Goal: Task Accomplishment & Management: Complete application form

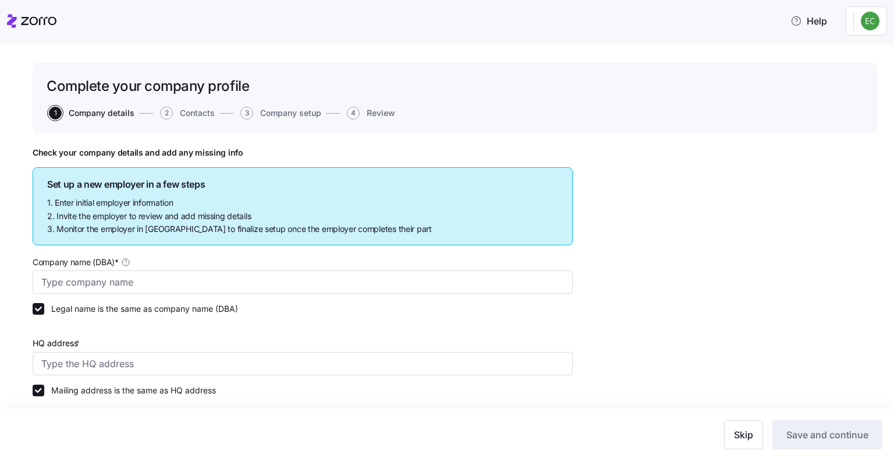
type input "Allegeant LLC"
type input "1954 Greenspring Dr suite 640, Timonium, MD 21093, USA"
type input "640955384"
type input "Limited liability partnership"
type input "52512 - Health and Welfare Funds"
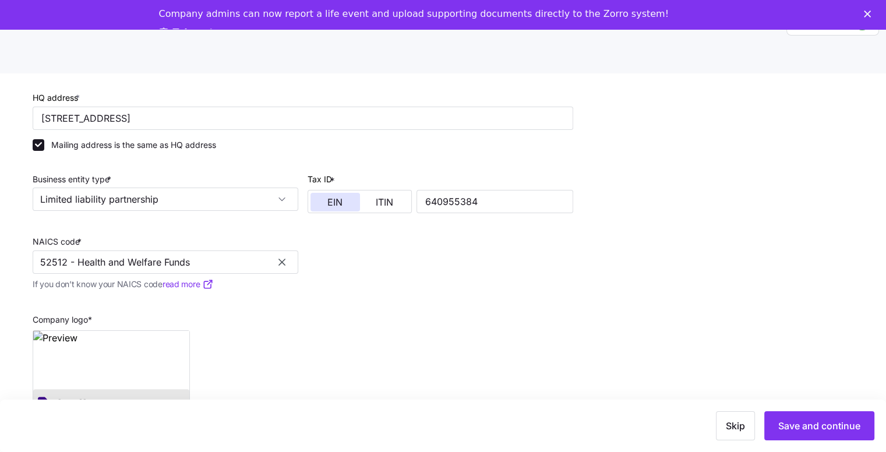
scroll to position [37, 0]
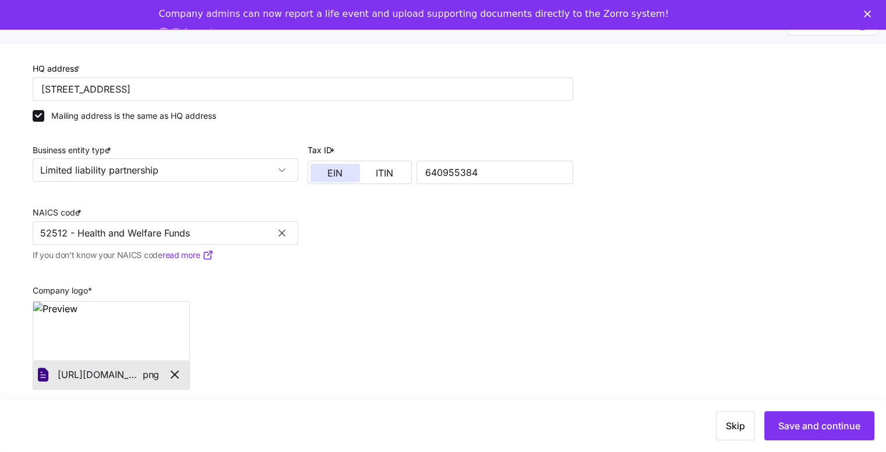
click at [870, 13] on polygon "Close" at bounding box center [866, 13] width 7 height 7
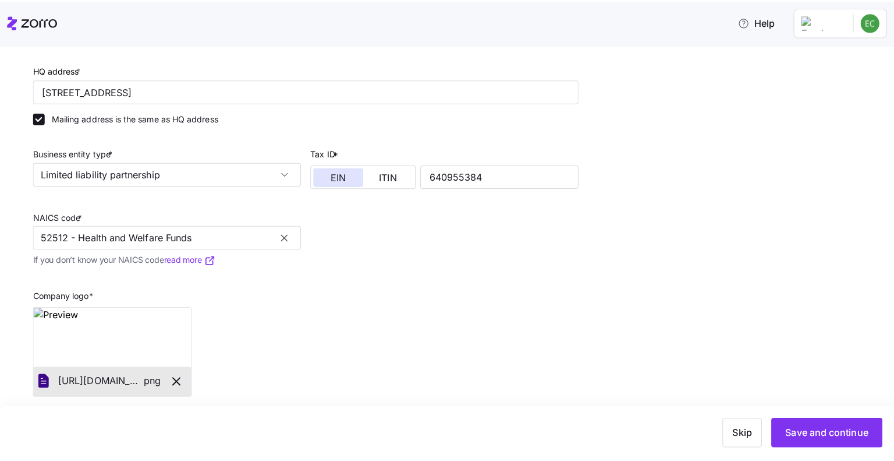
scroll to position [0, 0]
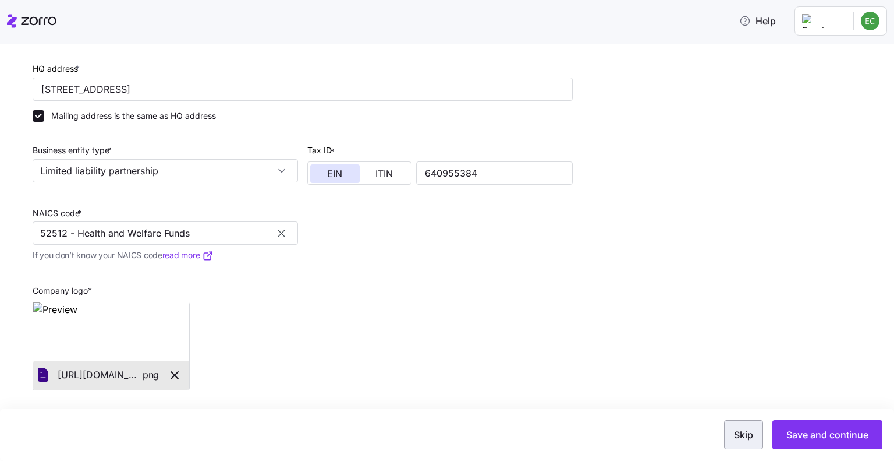
click at [746, 435] on span "Skip" at bounding box center [743, 434] width 19 height 14
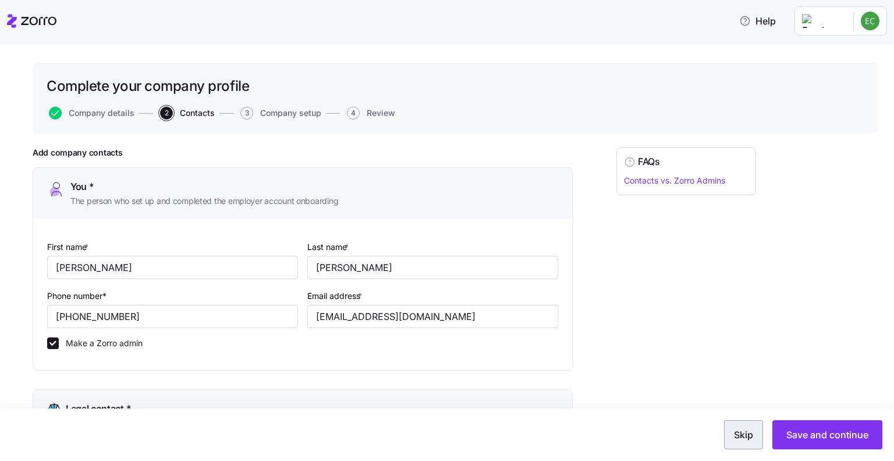
click at [745, 430] on span "Skip" at bounding box center [743, 434] width 19 height 14
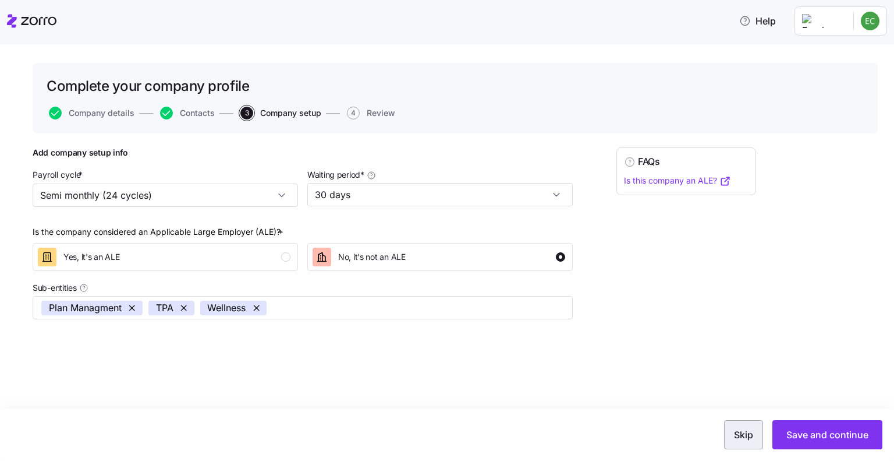
click at [745, 435] on span "Skip" at bounding box center [743, 434] width 19 height 14
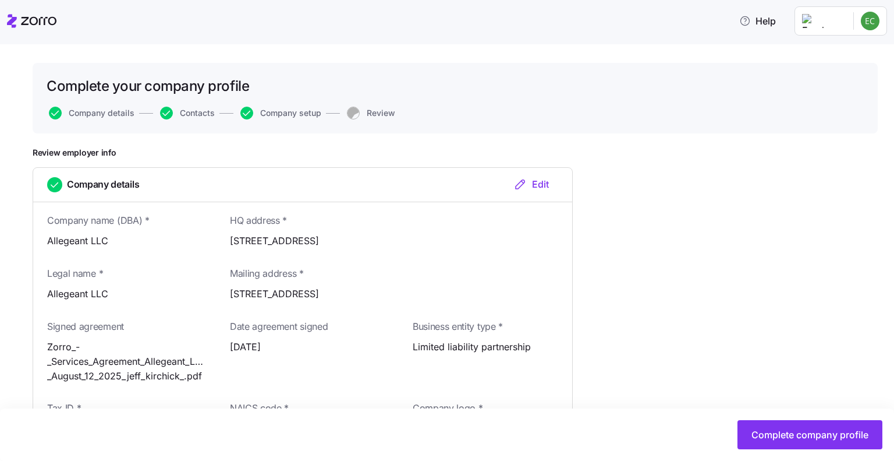
click at [745, 435] on button "Complete company profile" at bounding box center [810, 434] width 145 height 29
